Goal: Task Accomplishment & Management: Manage account settings

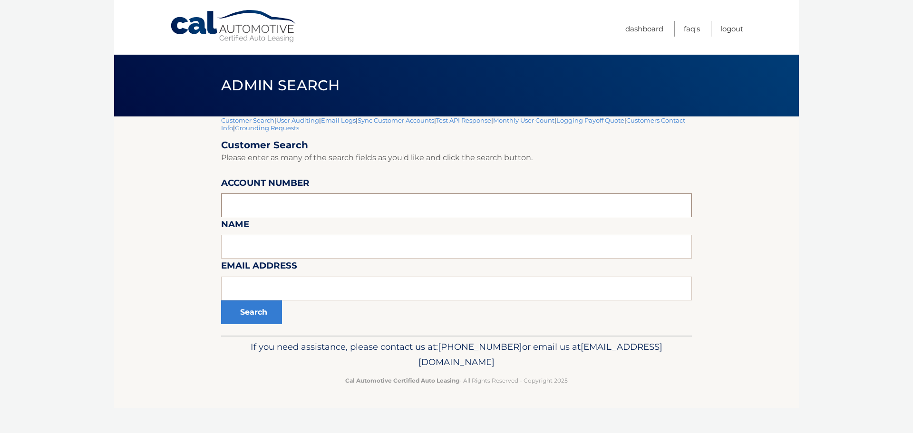
click at [249, 207] on input "text" at bounding box center [456, 206] width 471 height 24
type input "44455529656"
click at [257, 314] on button "Search" at bounding box center [251, 313] width 61 height 24
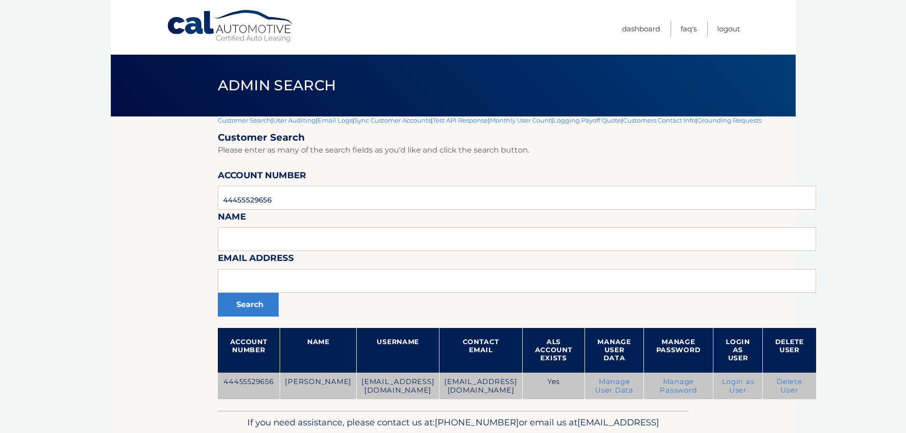
click at [802, 386] on link "Delete User" at bounding box center [790, 386] width 26 height 17
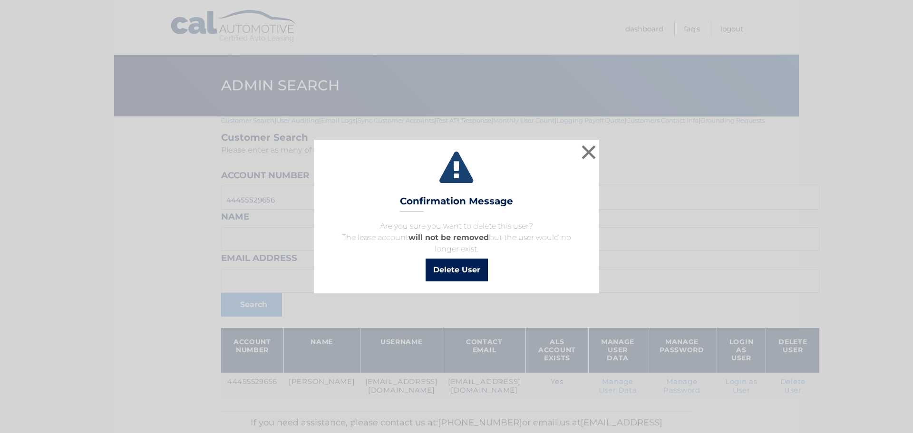
click at [457, 268] on button "Delete User" at bounding box center [457, 270] width 62 height 23
